Goal: Navigation & Orientation: Find specific page/section

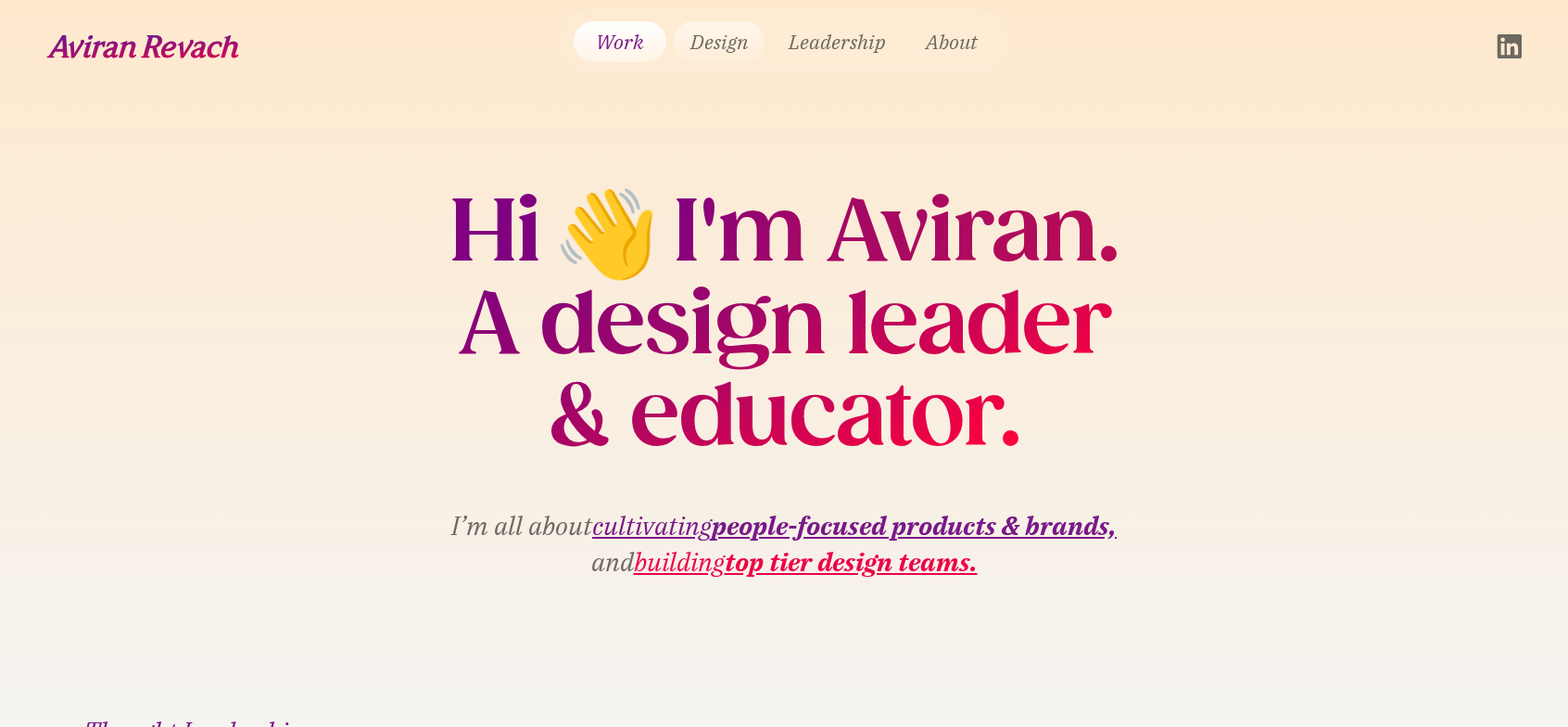
click at [732, 40] on link "Design" at bounding box center [719, 41] width 91 height 41
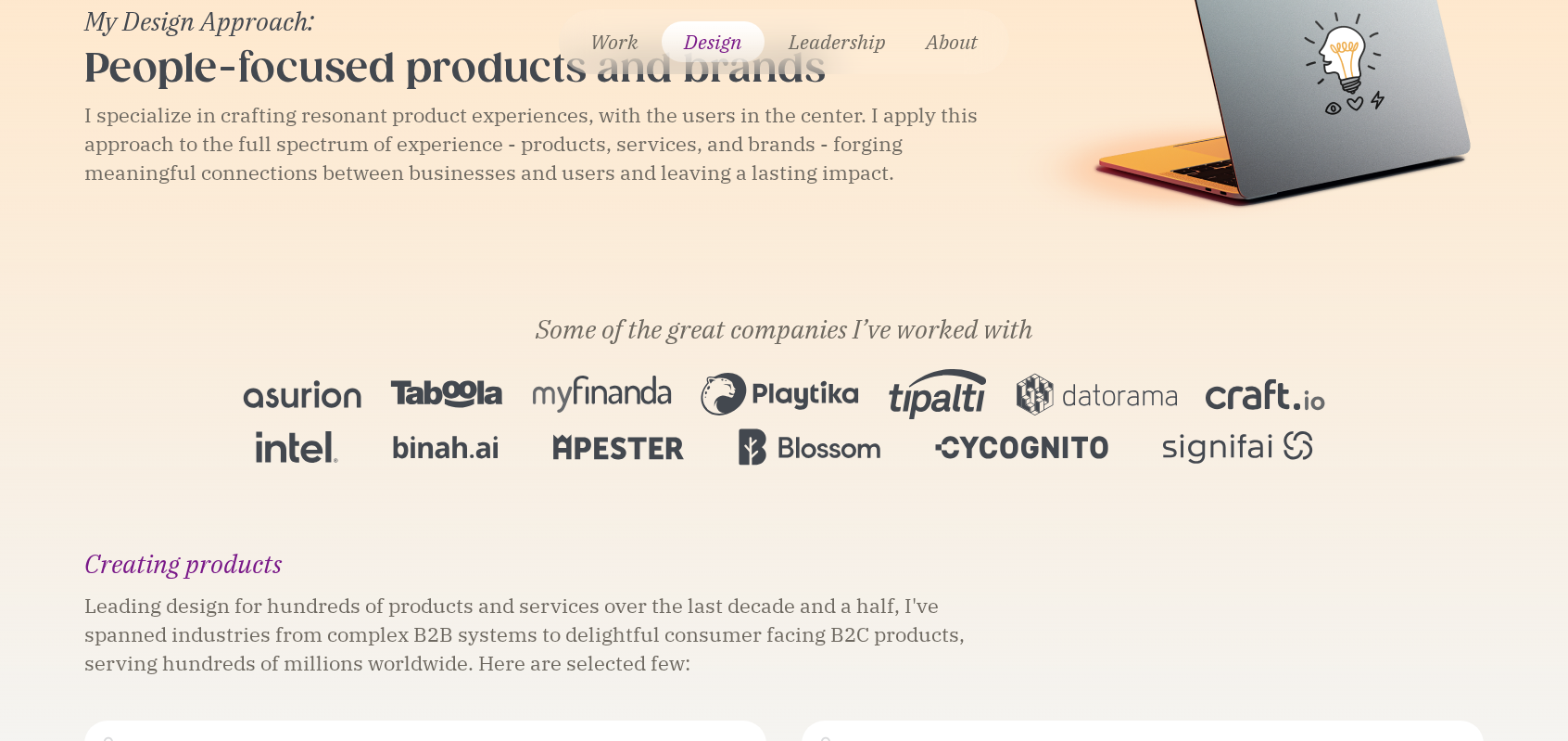
scroll to position [394, 0]
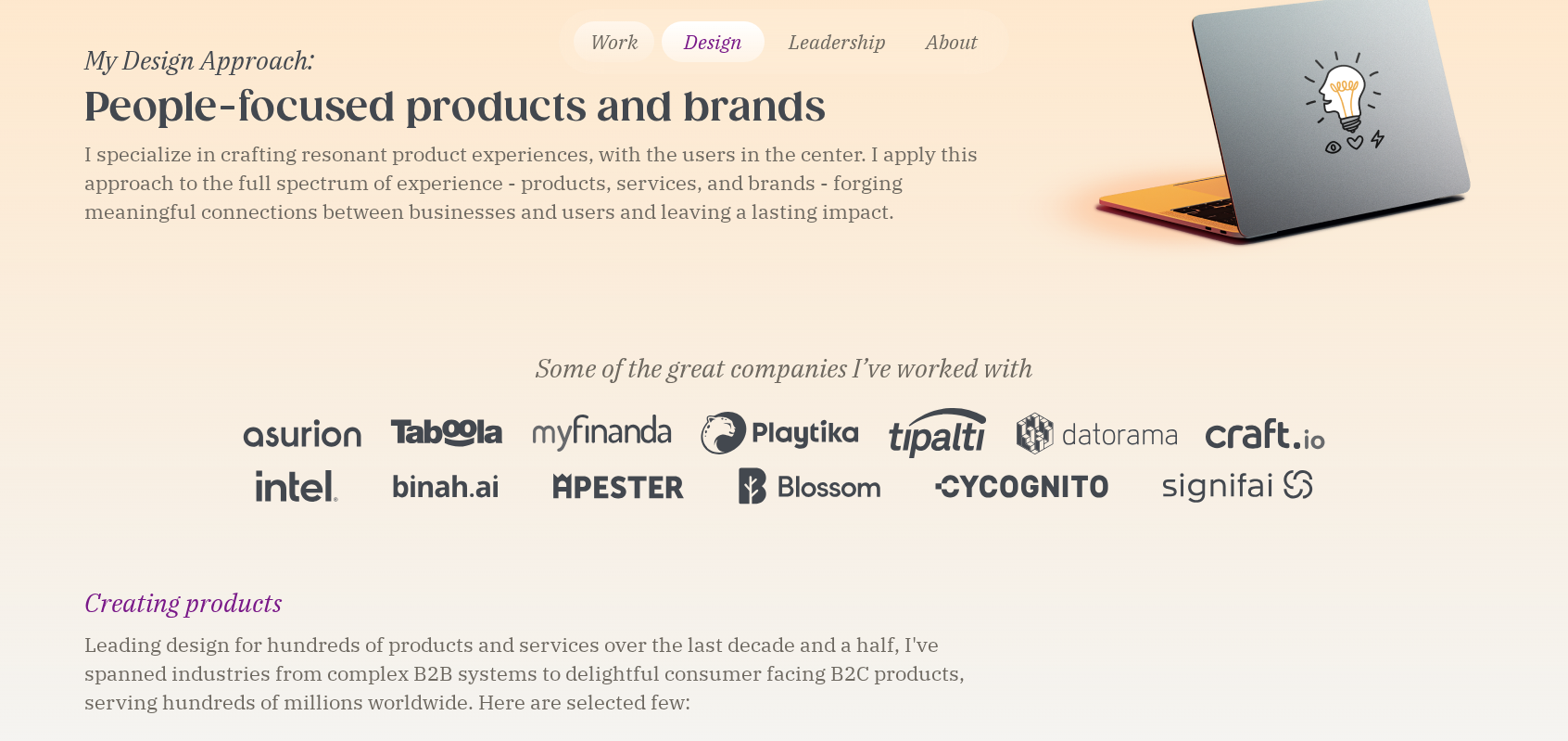
click at [621, 30] on link "Work" at bounding box center [614, 41] width 80 height 41
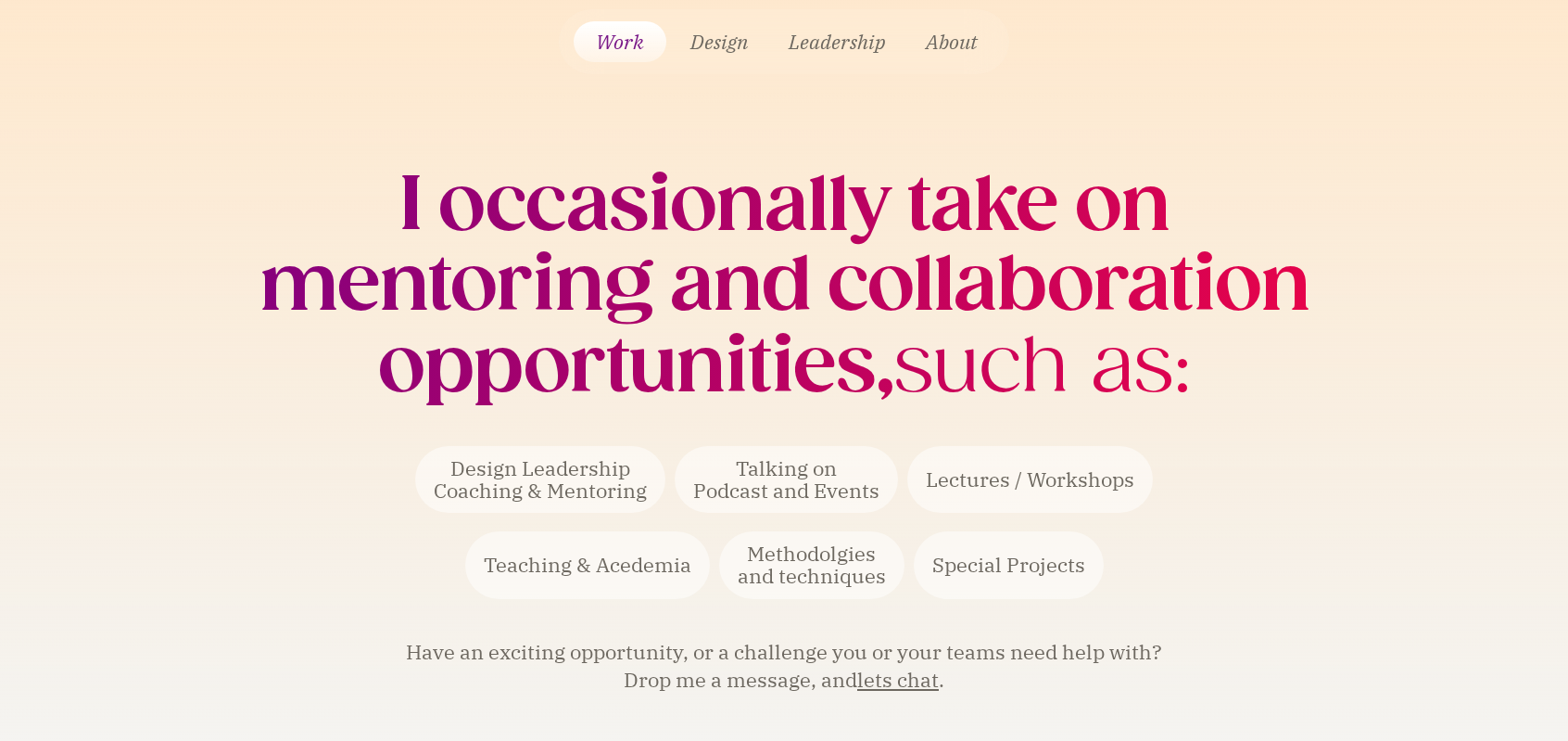
scroll to position [4923, 0]
